Goal: Navigation & Orientation: Find specific page/section

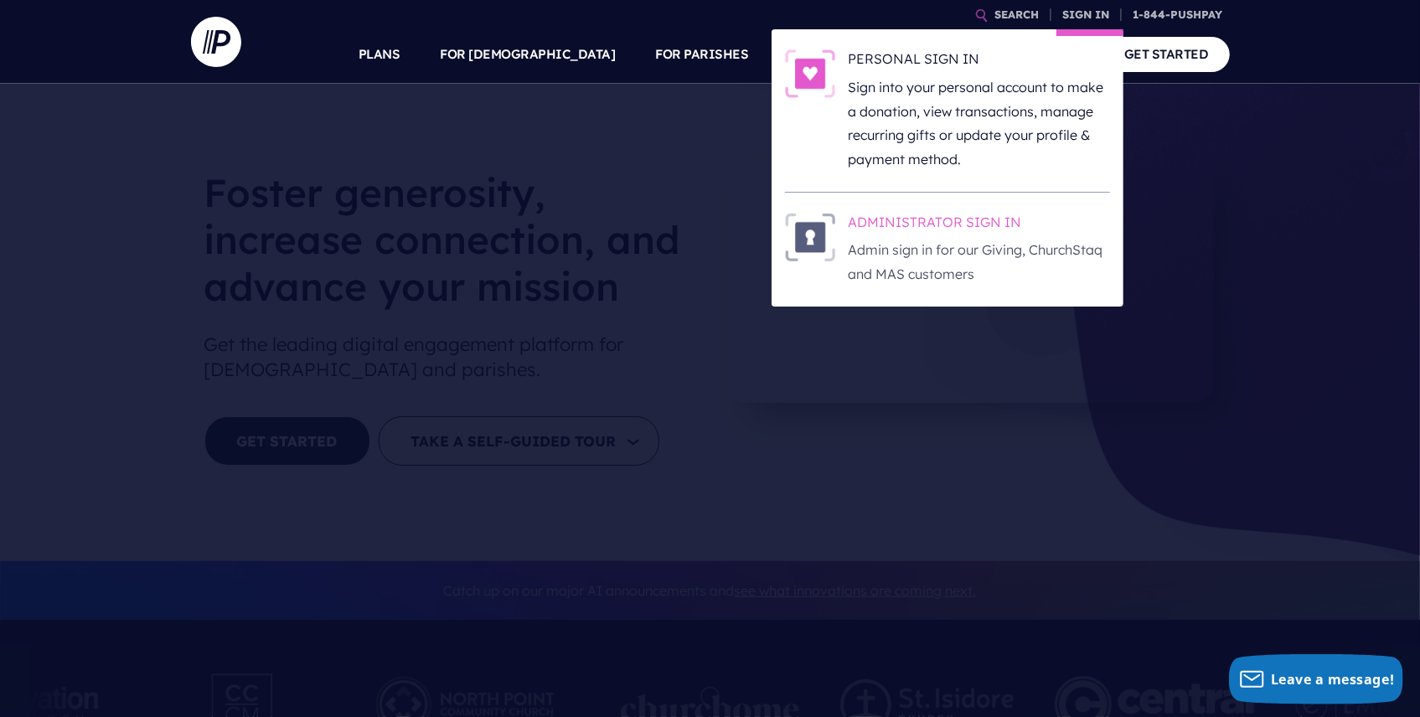
click at [948, 238] on p "Admin sign in for our Giving, ChurchStaq and MAS customers" at bounding box center [979, 262] width 261 height 49
